Goal: Task Accomplishment & Management: Manage account settings

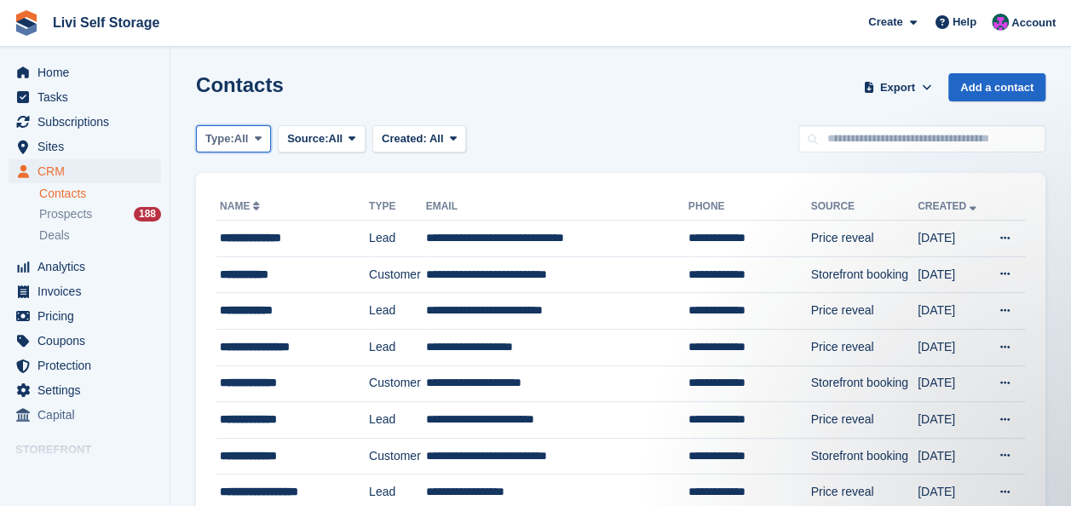
click at [261, 135] on icon at bounding box center [258, 138] width 7 height 11
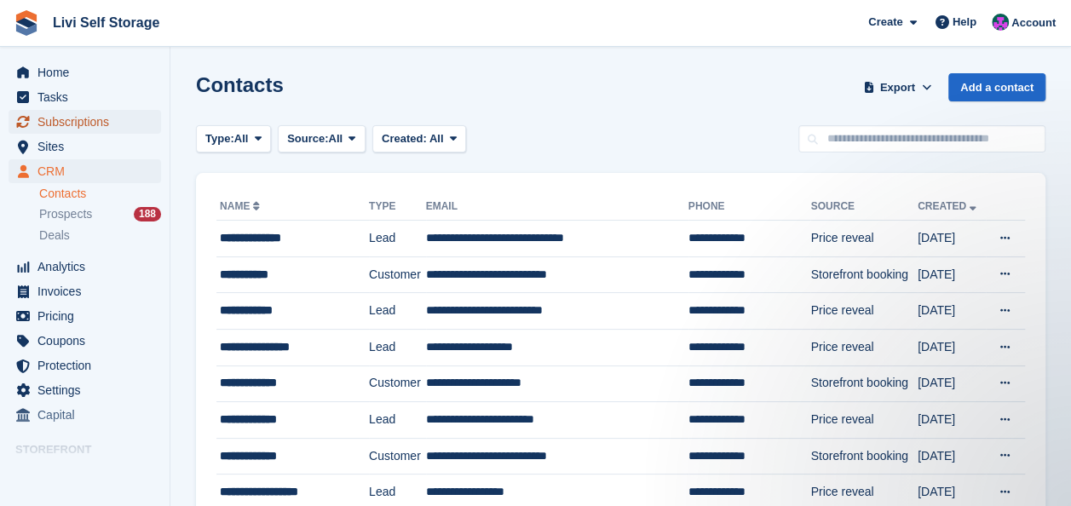
click at [74, 123] on span "Subscriptions" at bounding box center [88, 122] width 102 height 24
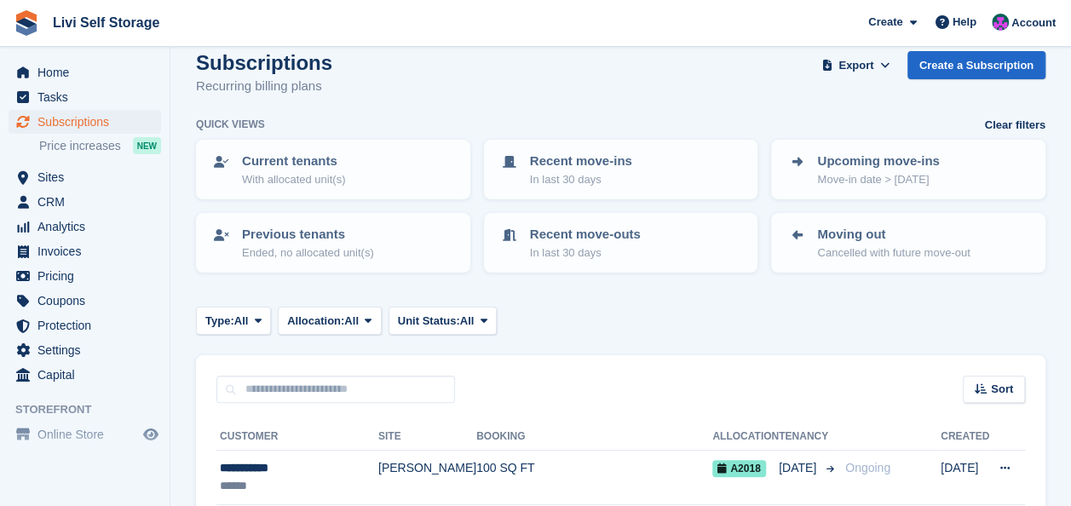
scroll to position [170, 0]
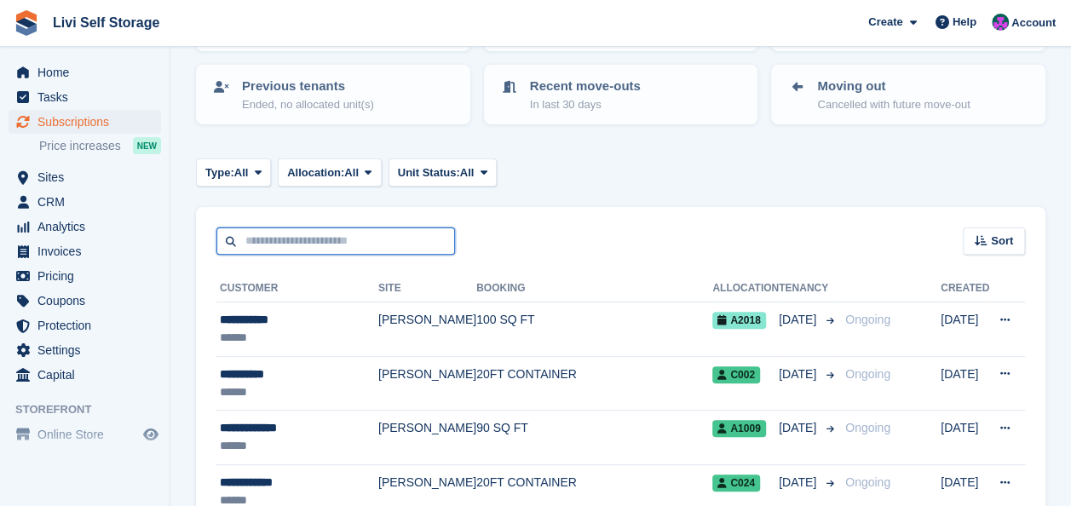
click at [258, 245] on input "text" at bounding box center [335, 241] width 239 height 28
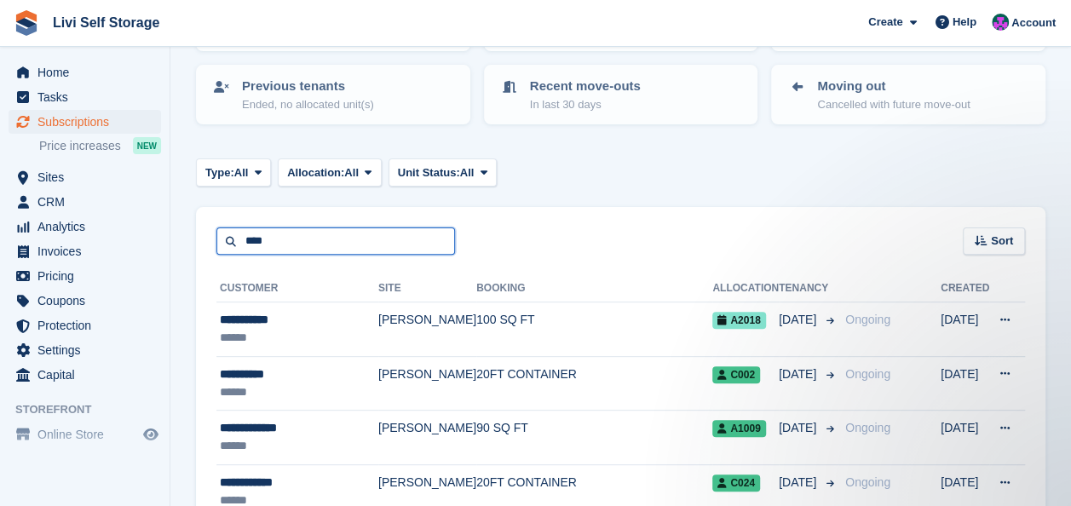
scroll to position [0, 0]
type input "****"
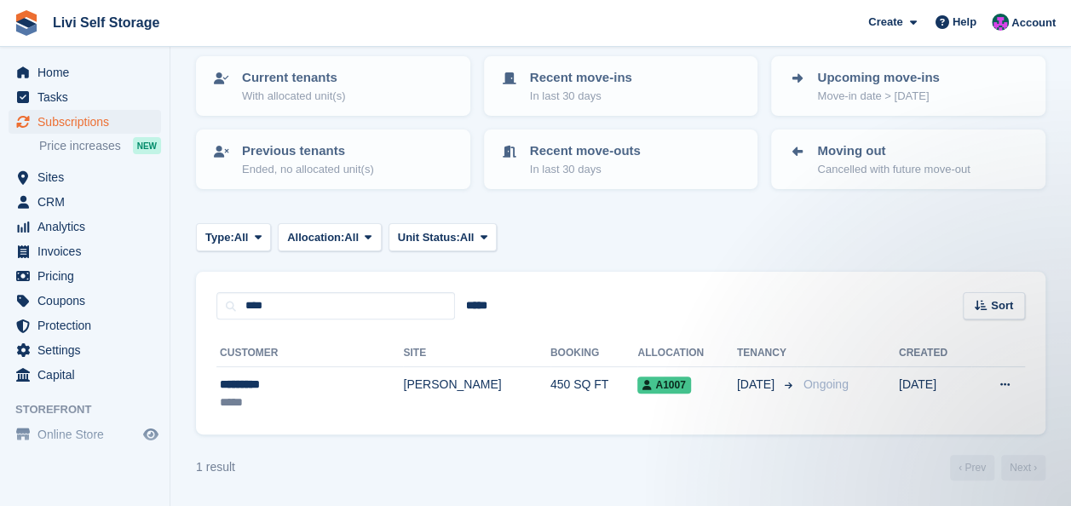
scroll to position [105, 0]
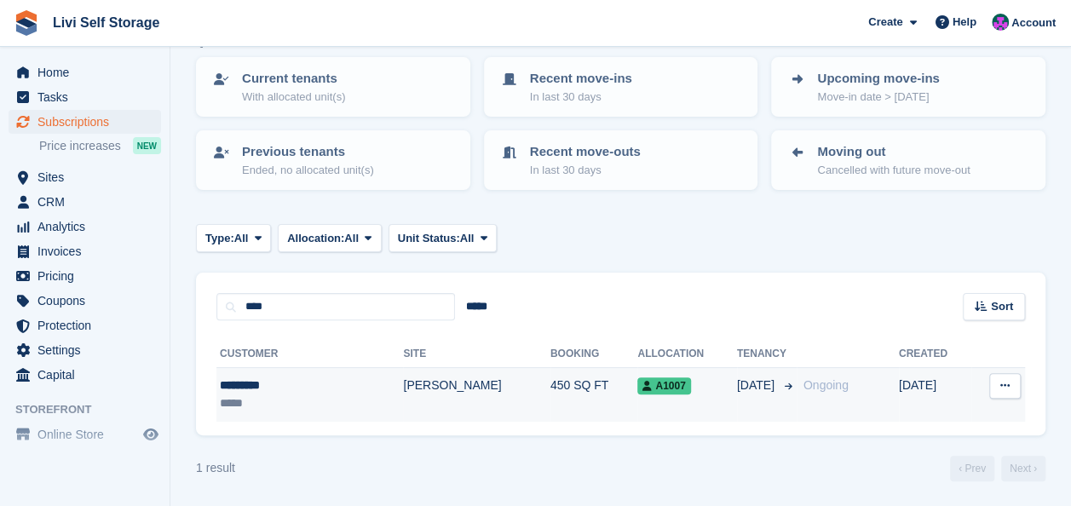
click at [251, 388] on div "*********" at bounding box center [281, 386] width 122 height 18
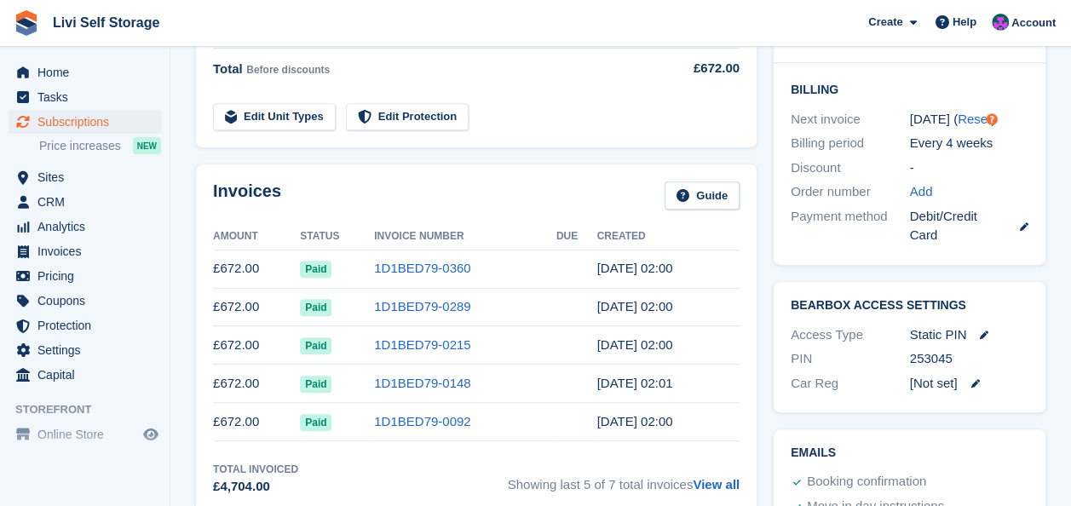
scroll to position [426, 0]
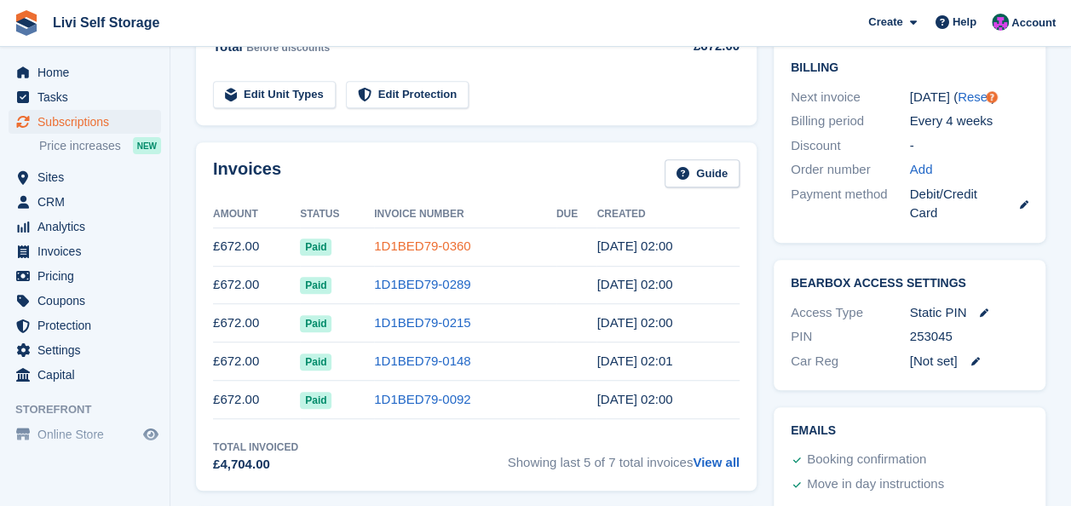
click at [392, 246] on link "1D1BED79-0360" at bounding box center [422, 246] width 96 height 14
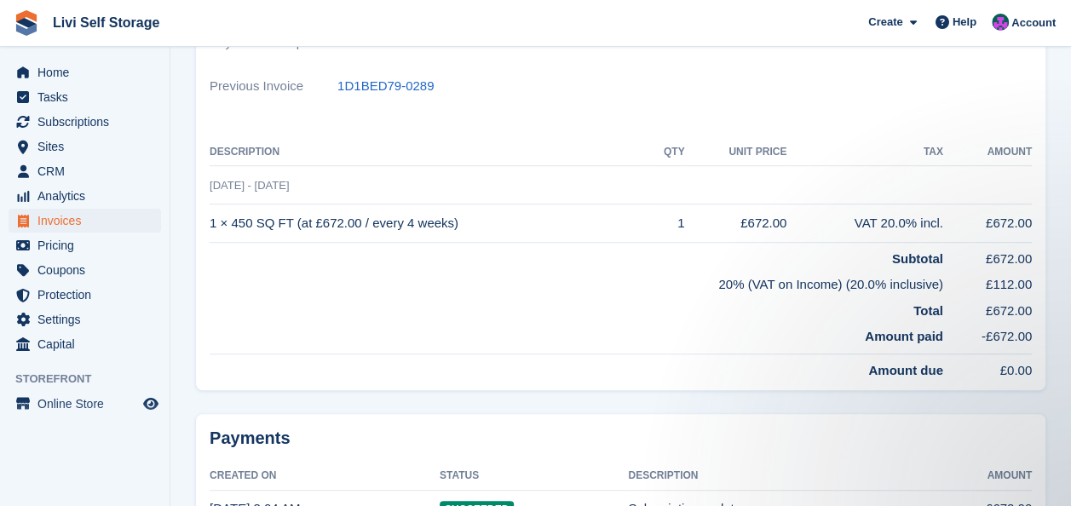
scroll to position [486, 0]
